Goal: Check status: Check status

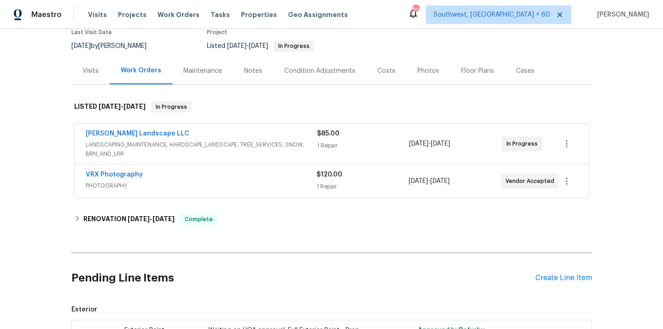
scroll to position [87, 0]
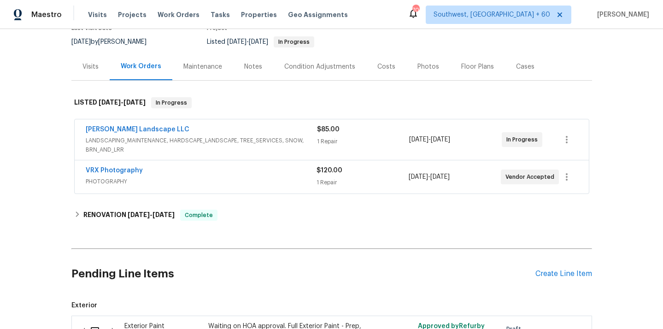
click at [163, 142] on span "LANDSCAPING_MAINTENANCE, HARDSCAPE_LANDSCAPE, TREE_SERVICES, SNOW, BRN_AND_LRR" at bounding box center [201, 145] width 231 height 18
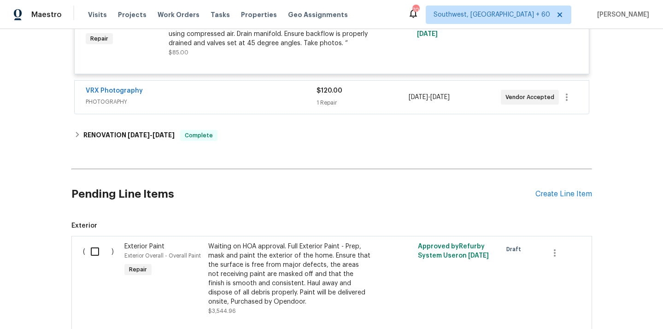
scroll to position [330, 0]
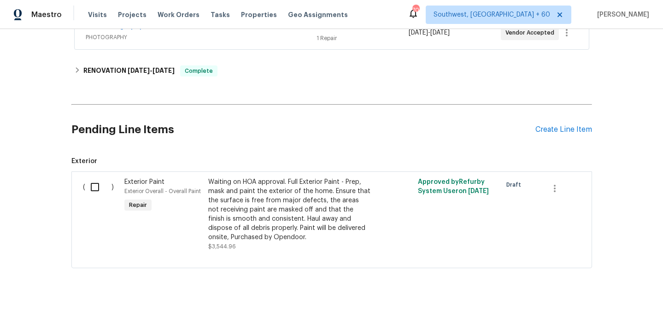
click at [241, 218] on div "Waiting on HOA approval. Full Exterior Paint - Prep, mask and paint the exterio…" at bounding box center [289, 209] width 162 height 65
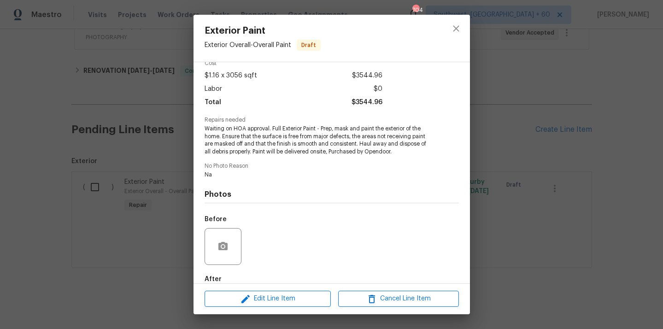
scroll to position [95, 0]
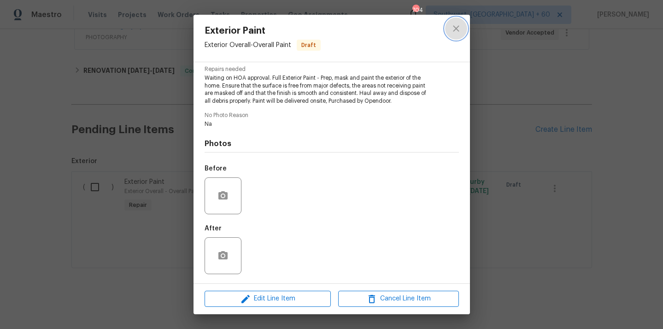
click at [461, 27] on icon "close" at bounding box center [456, 28] width 11 height 11
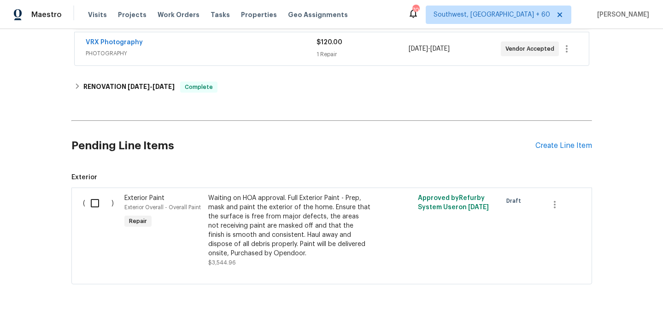
scroll to position [308, 0]
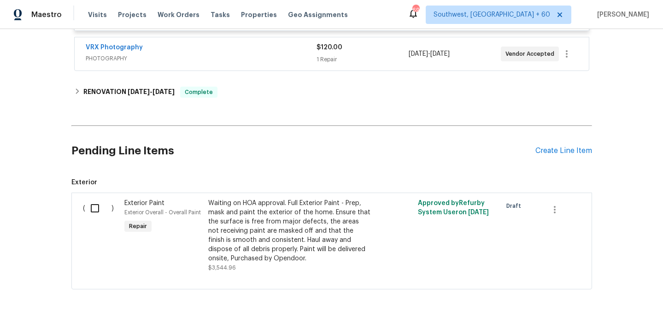
click at [279, 235] on div "Waiting on HOA approval. Full Exterior Paint - Prep, mask and paint the exterio…" at bounding box center [289, 231] width 162 height 65
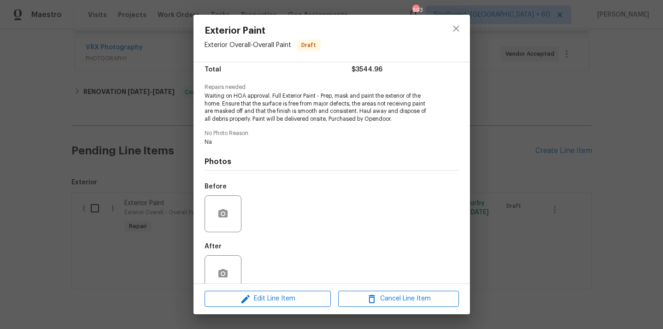
scroll to position [78, 0]
click at [455, 27] on icon "close" at bounding box center [456, 28] width 6 height 6
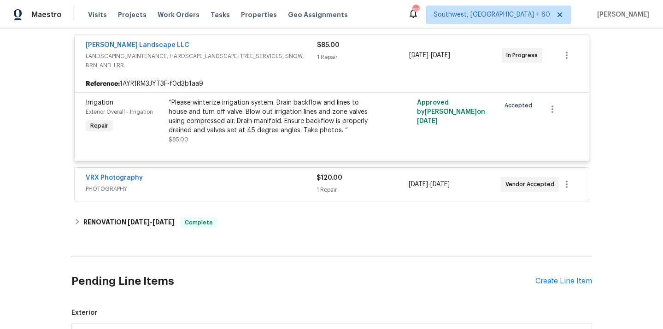
scroll to position [194, 0]
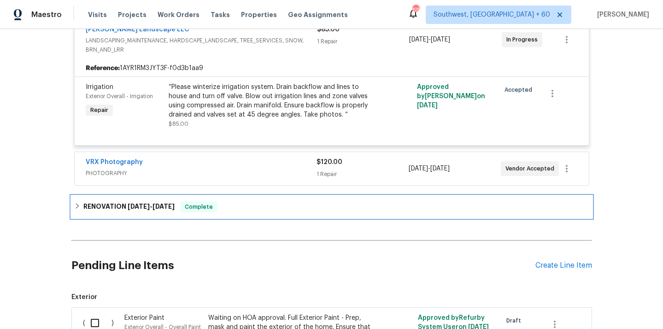
click at [74, 204] on icon at bounding box center [77, 206] width 6 height 6
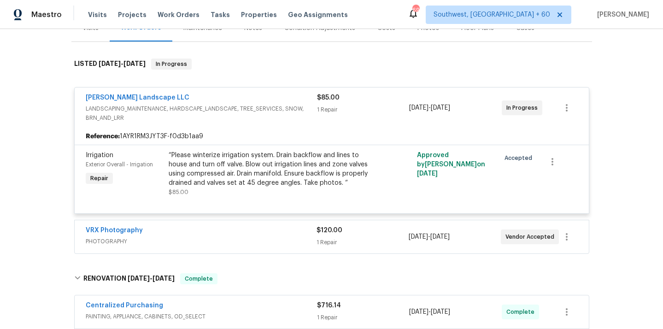
scroll to position [445, 0]
